Goal: Task Accomplishment & Management: Complete application form

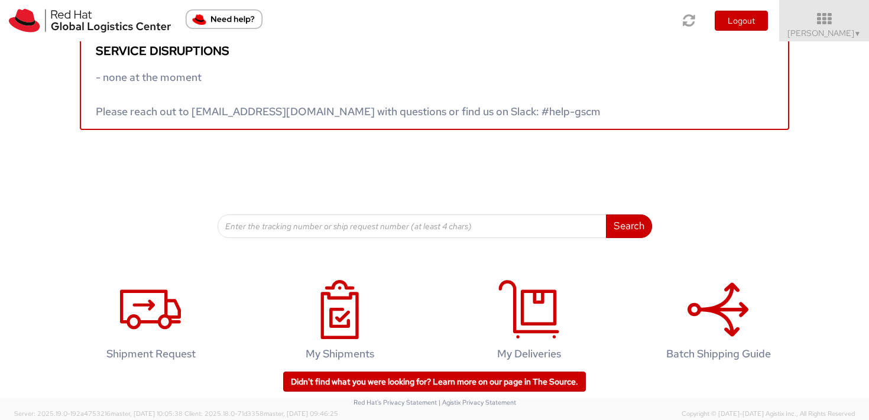
scroll to position [43, 0]
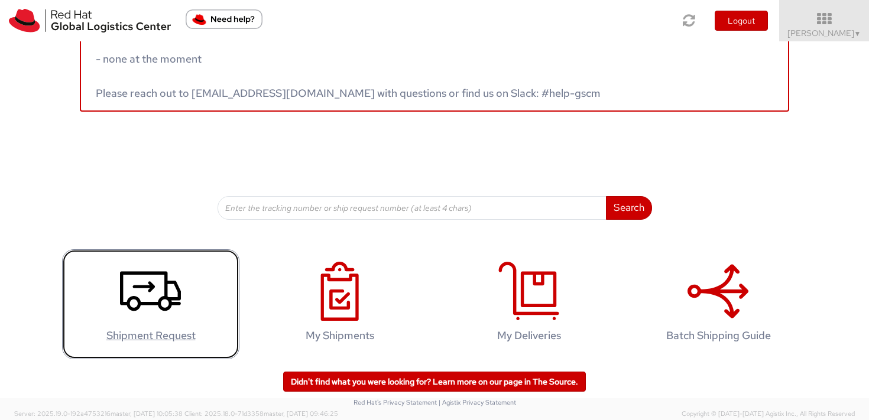
click at [128, 338] on h4 "Shipment Request" at bounding box center [150, 336] width 153 height 12
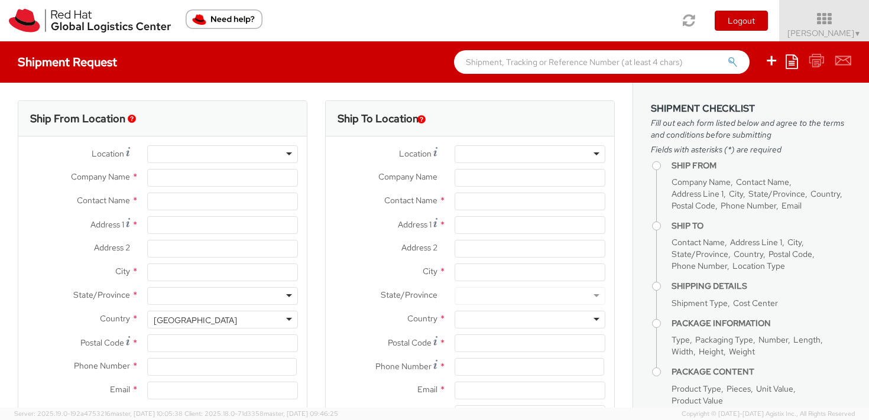
select select
select select "809"
type input "Red Hat Czech s.r.o."
type input "[PERSON_NAME]"
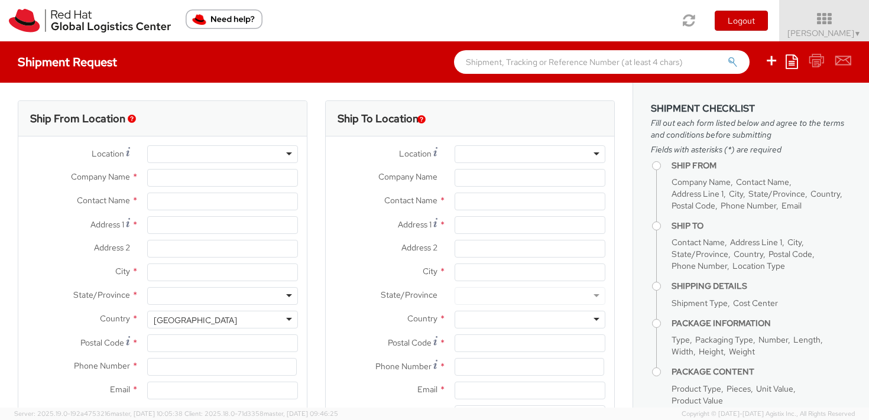
type input "Purkynova 647/111"
type input "[GEOGRAPHIC_DATA]"
type input "621 00"
type input "420 532 294 555"
type input "[EMAIL_ADDRESS][DOMAIN_NAME]"
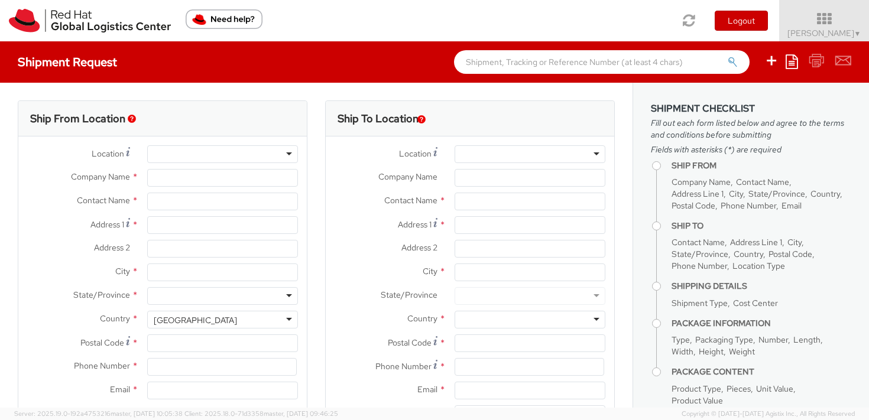
select select "CM"
select select "KGS"
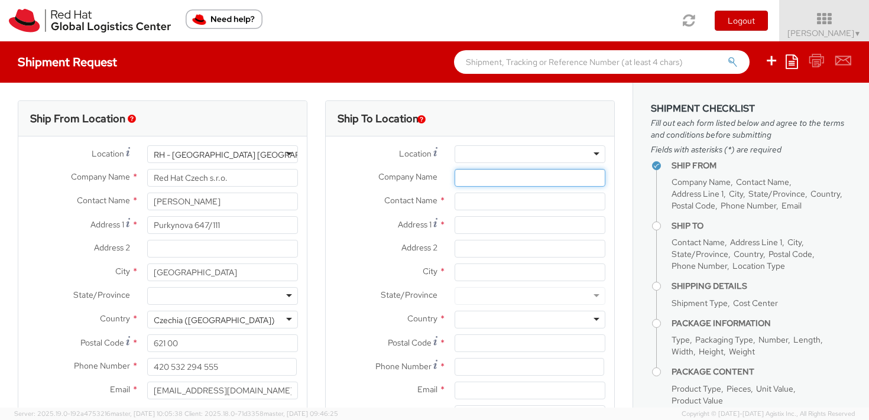
click at [472, 180] on input "Company Name *" at bounding box center [530, 178] width 151 height 18
click at [467, 199] on input "text" at bounding box center [530, 202] width 151 height 18
paste input "CzRelo SH s.r.o.,"
type input "CzRelo SH s.r.o.,"
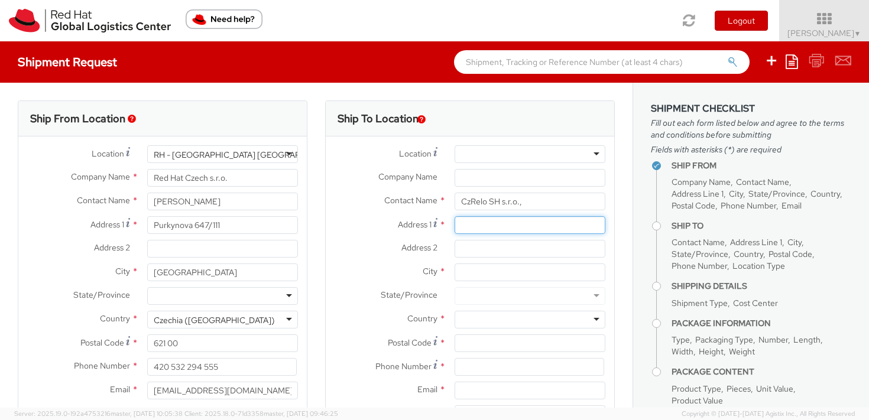
click at [472, 225] on input "Address 1 *" at bounding box center [530, 225] width 151 height 18
paste input "Kořenského 1025/7"
type input "Kořenského 1025/7"
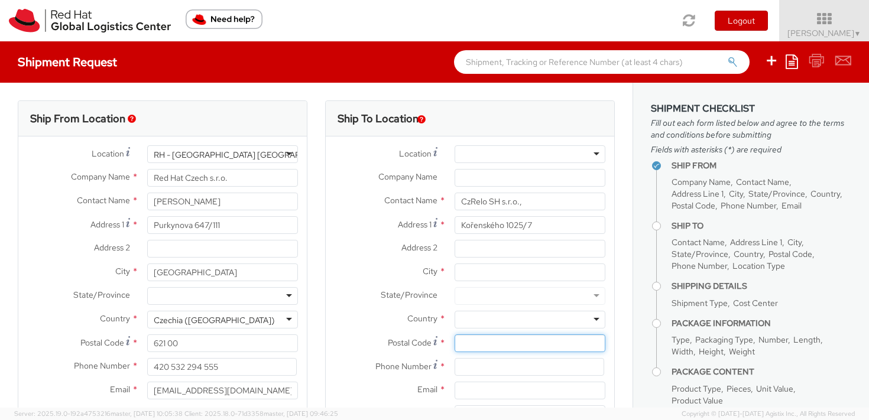
click at [457, 342] on input "Postal Code *" at bounding box center [530, 344] width 151 height 18
click at [458, 342] on input "Postal Code *" at bounding box center [530, 344] width 151 height 18
paste input "150 00"
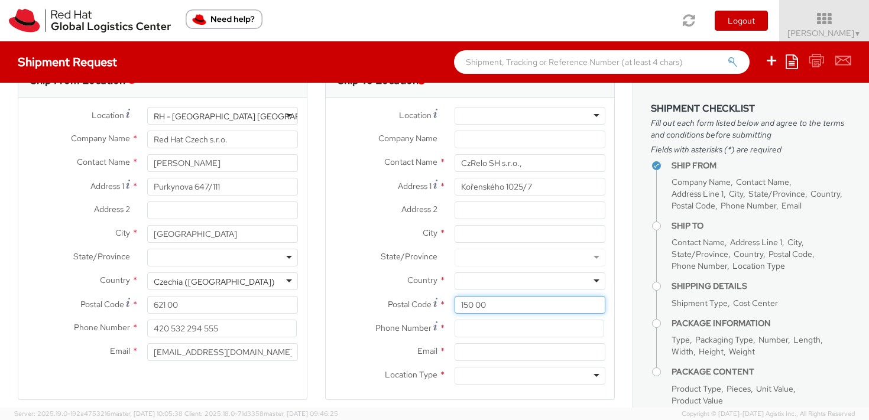
scroll to position [39, 0]
type input "150 00"
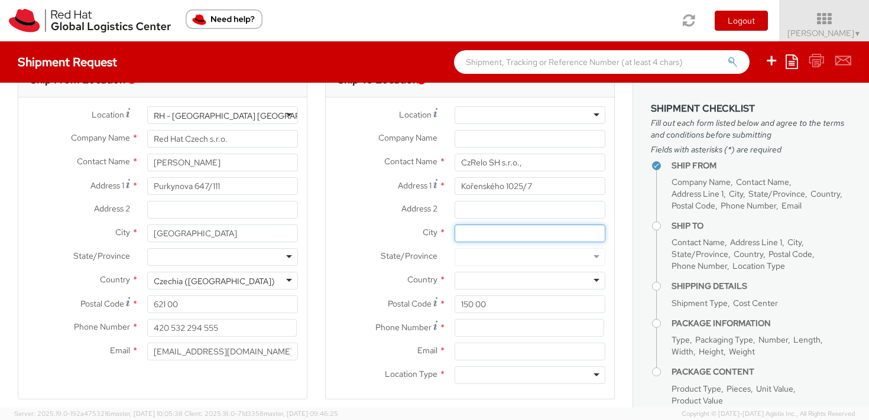
click at [456, 234] on input "City *" at bounding box center [530, 234] width 151 height 18
paste input "Praha 5"
type input "Praha 5"
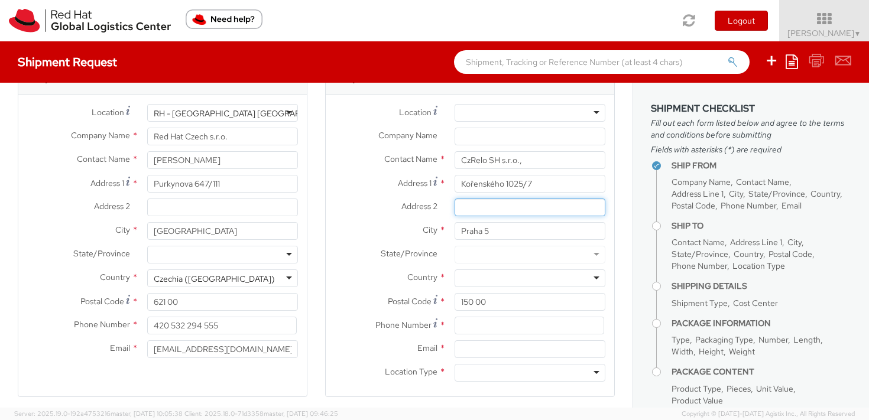
click at [466, 209] on input "Address 2 *" at bounding box center [530, 208] width 151 height 18
paste input "[PERSON_NAME]"
type input "[PERSON_NAME]"
click at [465, 276] on div at bounding box center [530, 279] width 151 height 18
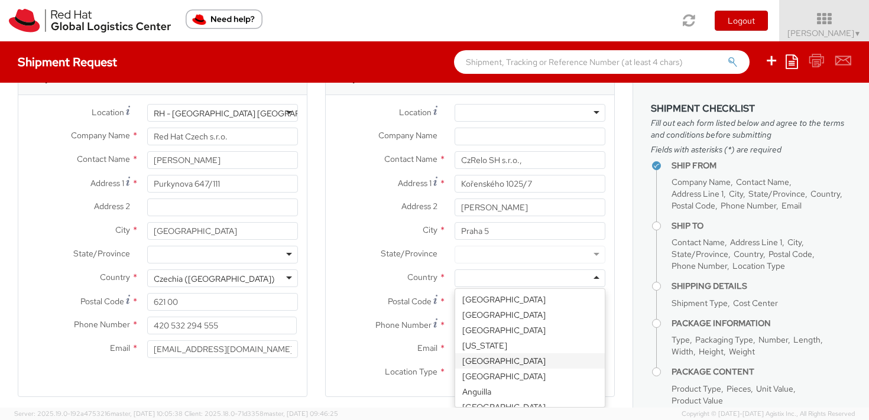
type input "c"
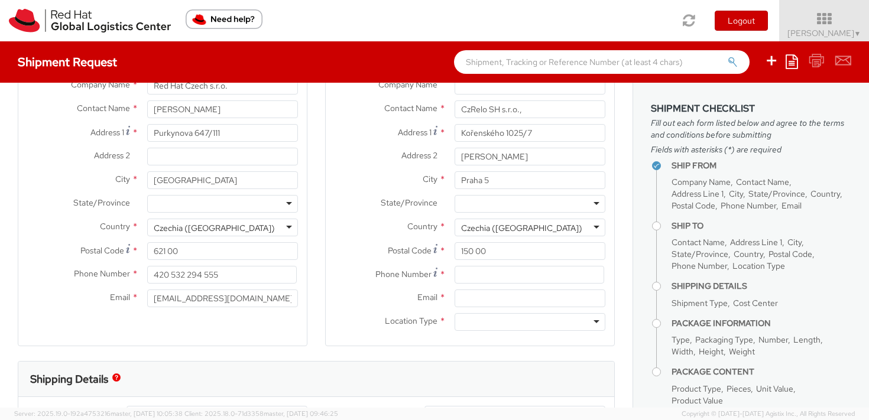
scroll to position [92, 0]
click at [475, 282] on input at bounding box center [530, 275] width 150 height 18
paste input "603104275"
type input "603104275"
click at [476, 303] on input "Email *" at bounding box center [530, 299] width 151 height 18
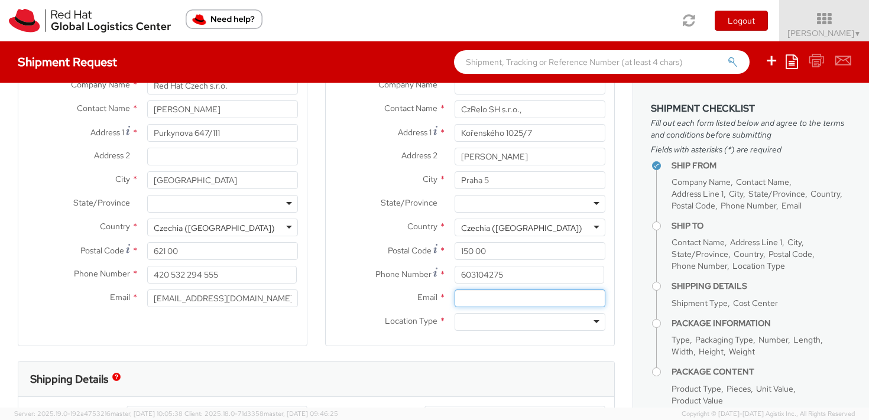
click at [476, 303] on input "Email *" at bounding box center [530, 299] width 151 height 18
paste input "[EMAIL_ADDRESS][DOMAIN_NAME]"
type input "[EMAIL_ADDRESS][DOMAIN_NAME]"
click at [474, 320] on div at bounding box center [530, 322] width 151 height 18
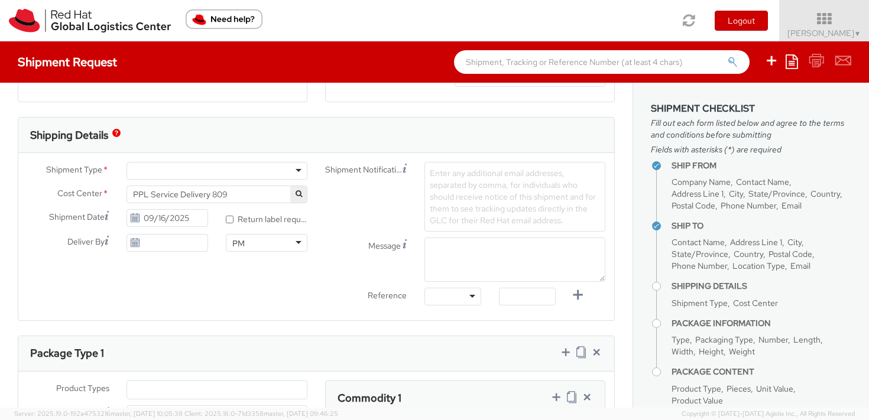
scroll to position [371, 0]
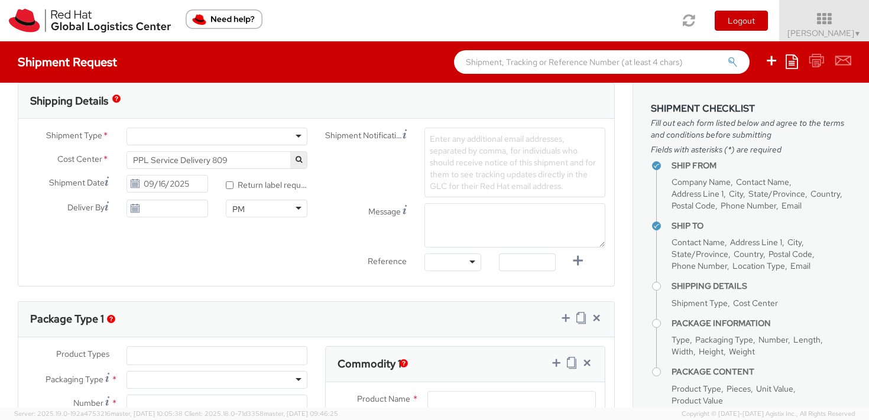
click at [274, 138] on div at bounding box center [217, 137] width 181 height 18
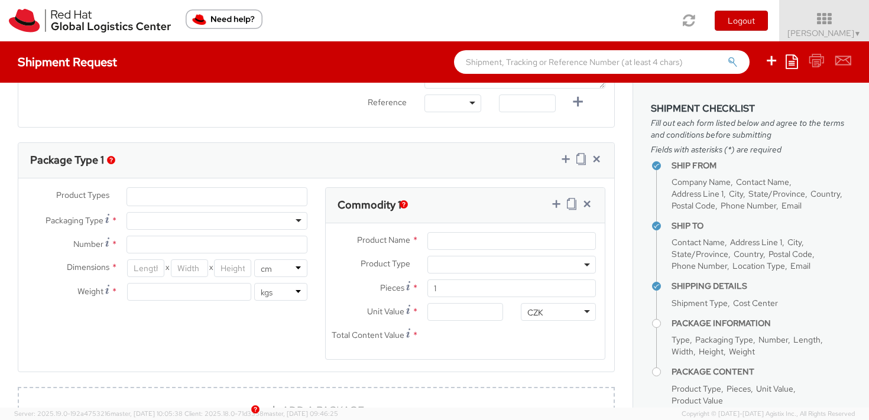
scroll to position [532, 0]
click at [184, 219] on div at bounding box center [217, 219] width 181 height 18
type input "1"
type input "24.13"
type input "31.75"
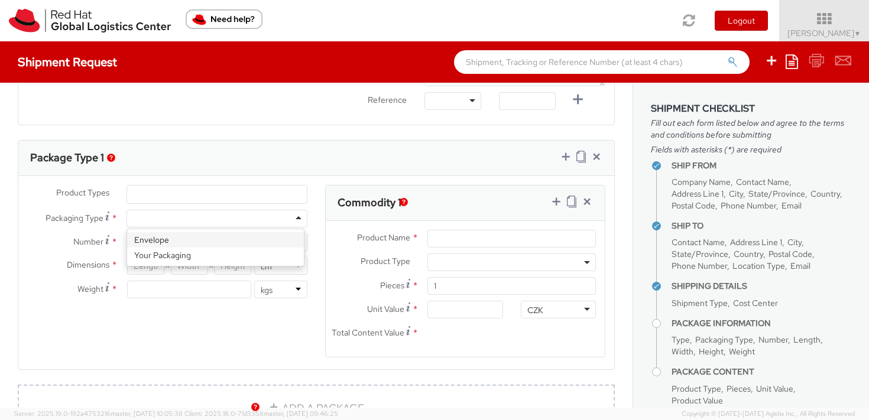
type input "0.64"
type input "0.5"
click at [190, 192] on ul at bounding box center [217, 195] width 180 height 18
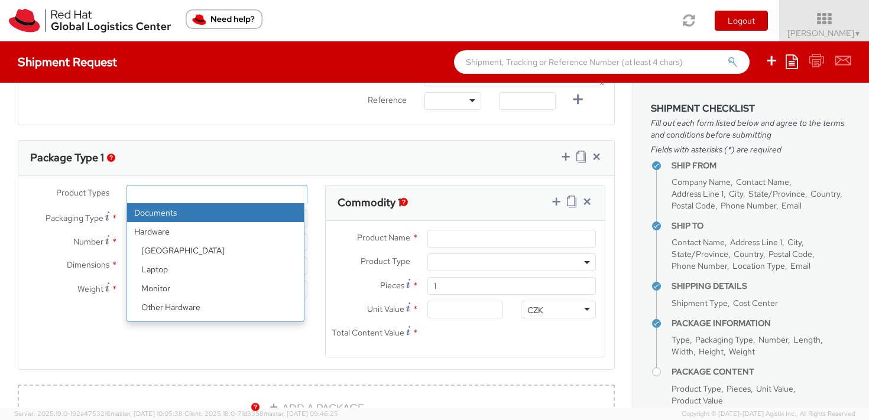
select select "DOCUMENT"
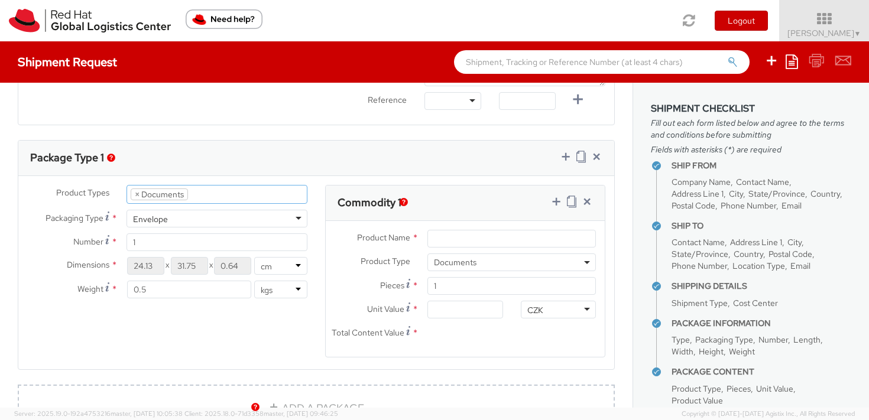
type input "Documents"
select select "DOCUMENT"
type input "1.00"
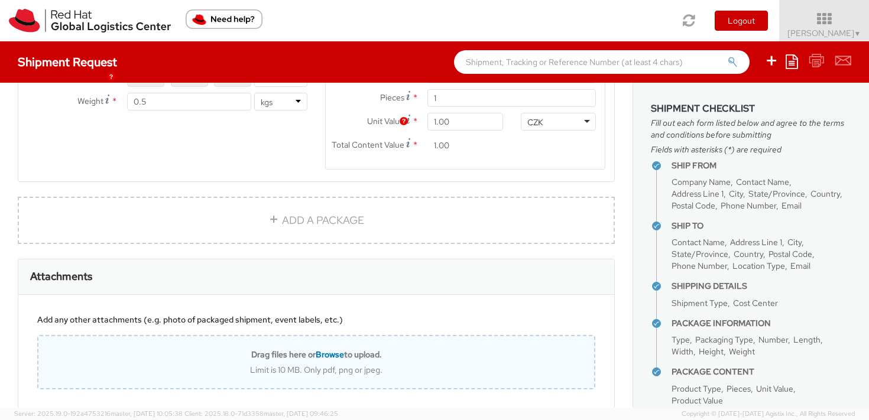
scroll to position [783, 0]
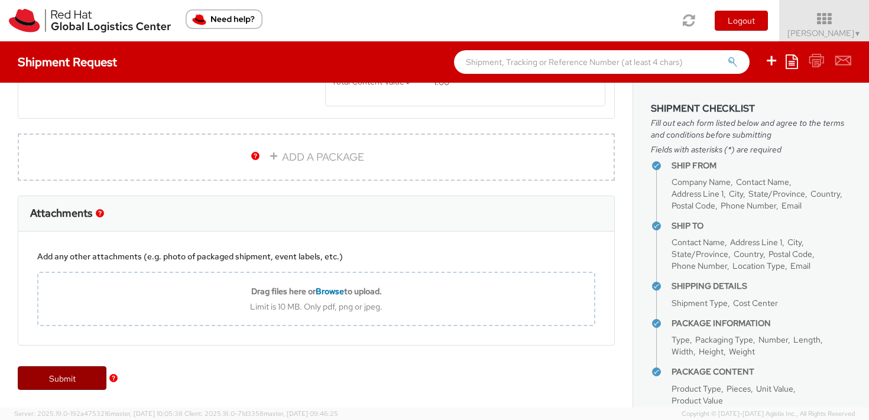
click at [80, 380] on link "Submit" at bounding box center [62, 379] width 89 height 24
type input "CzRelo SH s.r.o.,"
